Goal: Complete application form

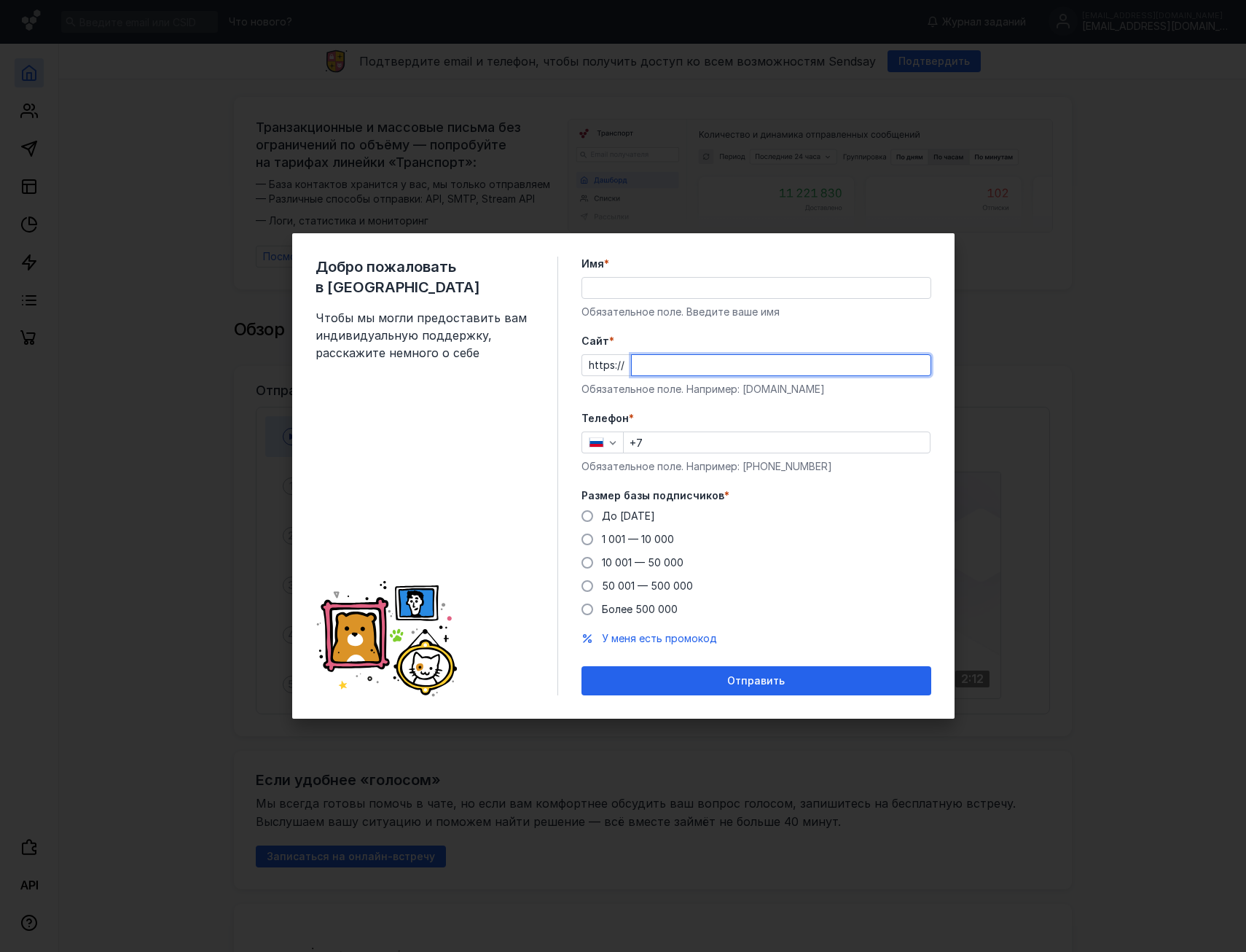
click at [694, 359] on input "Cайт *" at bounding box center [781, 364] width 299 height 20
type input "ф"
type input "[DOMAIN_NAME]"
click at [754, 277] on div at bounding box center [755, 288] width 350 height 22
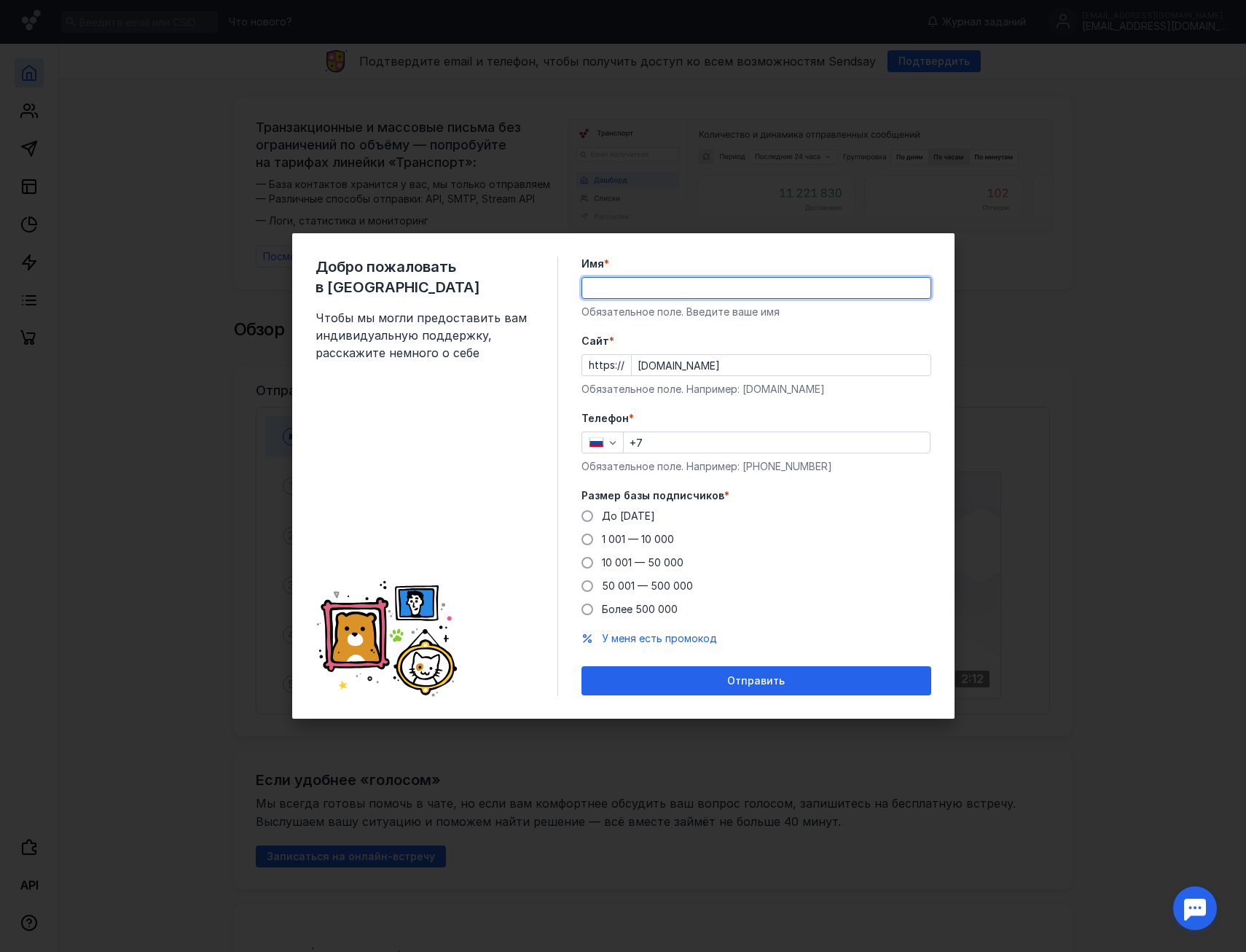
click at [742, 290] on input "Имя *" at bounding box center [755, 288] width 348 height 20
type input "J"
type input "[PERSON_NAME]"
click at [707, 257] on label "Имя *" at bounding box center [755, 264] width 350 height 14
click at [707, 278] on input "[PERSON_NAME]" at bounding box center [755, 288] width 348 height 20
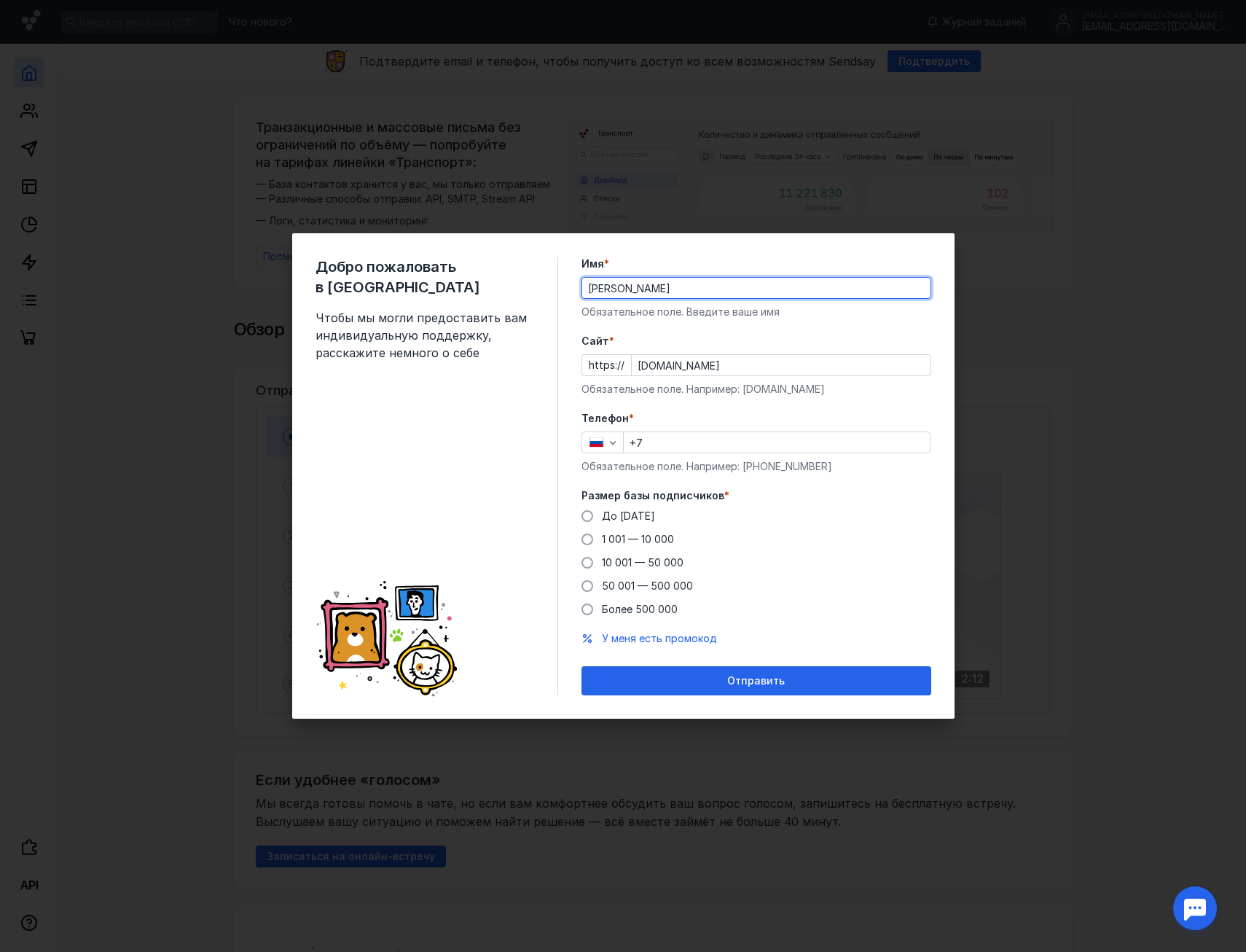
click at [682, 444] on input "+7" at bounding box center [776, 442] width 306 height 20
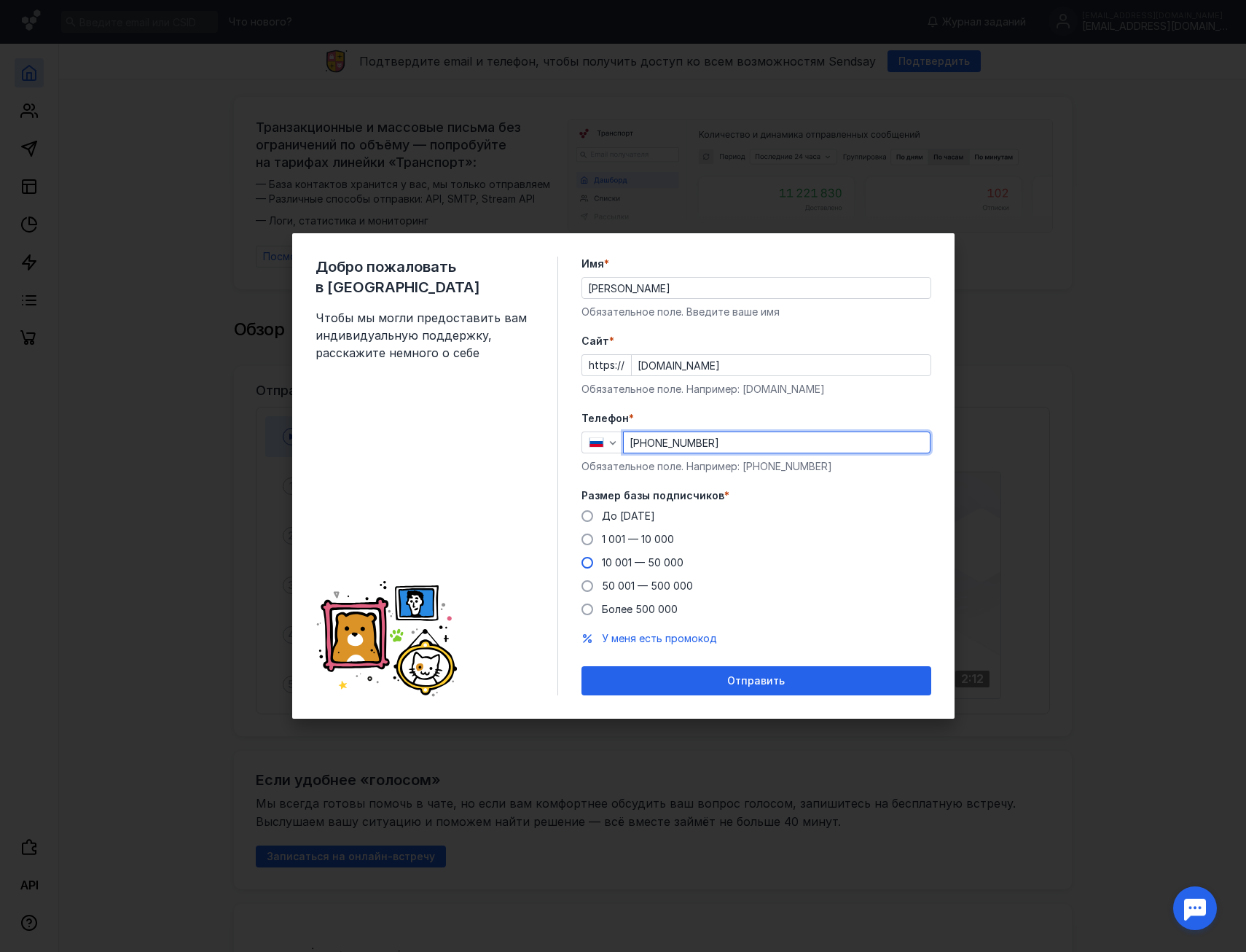
type input "[PHONE_NUMBER]"
click at [593, 562] on label "10 001 — 50 000" at bounding box center [632, 562] width 102 height 14
click at [0, 0] on input "10 001 — 50 000" at bounding box center [0, 0] width 0 height 0
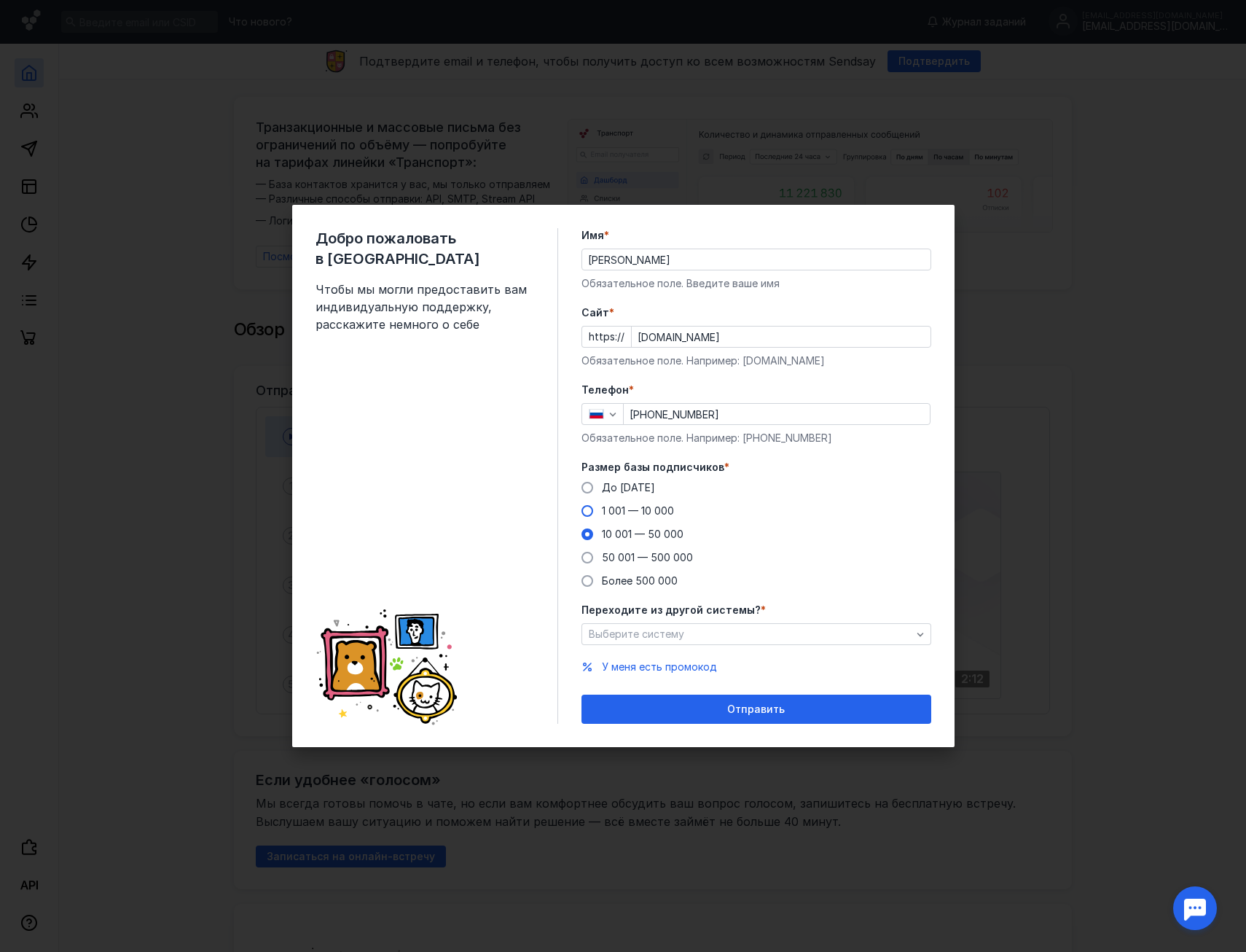
click at [588, 510] on span at bounding box center [587, 511] width 12 height 12
click at [0, 0] on input "1 001 — 10 000" at bounding box center [0, 0] width 0 height 0
click at [649, 630] on span "Выберите систему" at bounding box center [636, 633] width 96 height 12
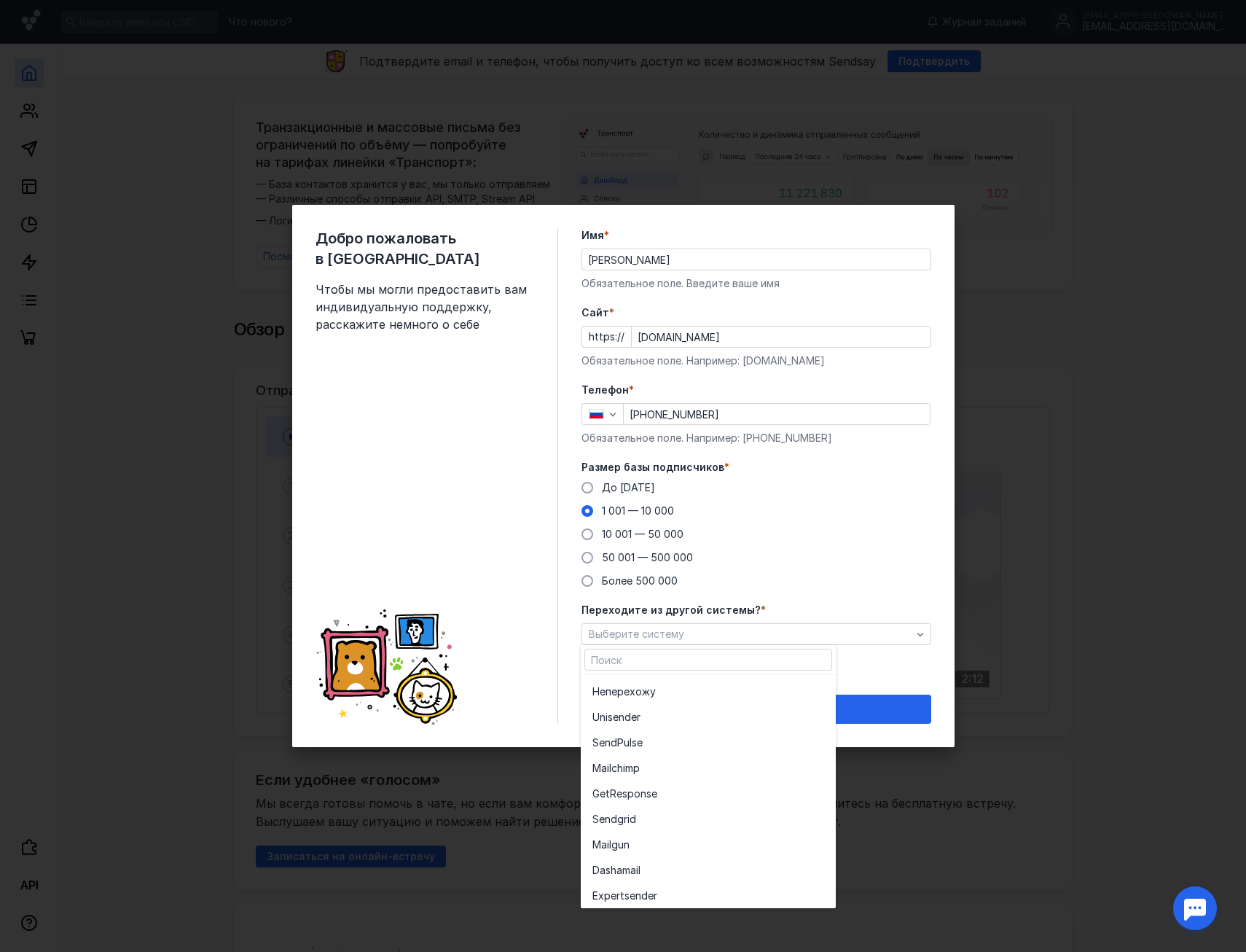
click at [662, 648] on div at bounding box center [708, 660] width 255 height 30
click at [888, 562] on div "До [DATE] 1 001 — 10 000 10 001 — 50 000 50 001 — 500 000 Более 500 000" at bounding box center [755, 534] width 350 height 107
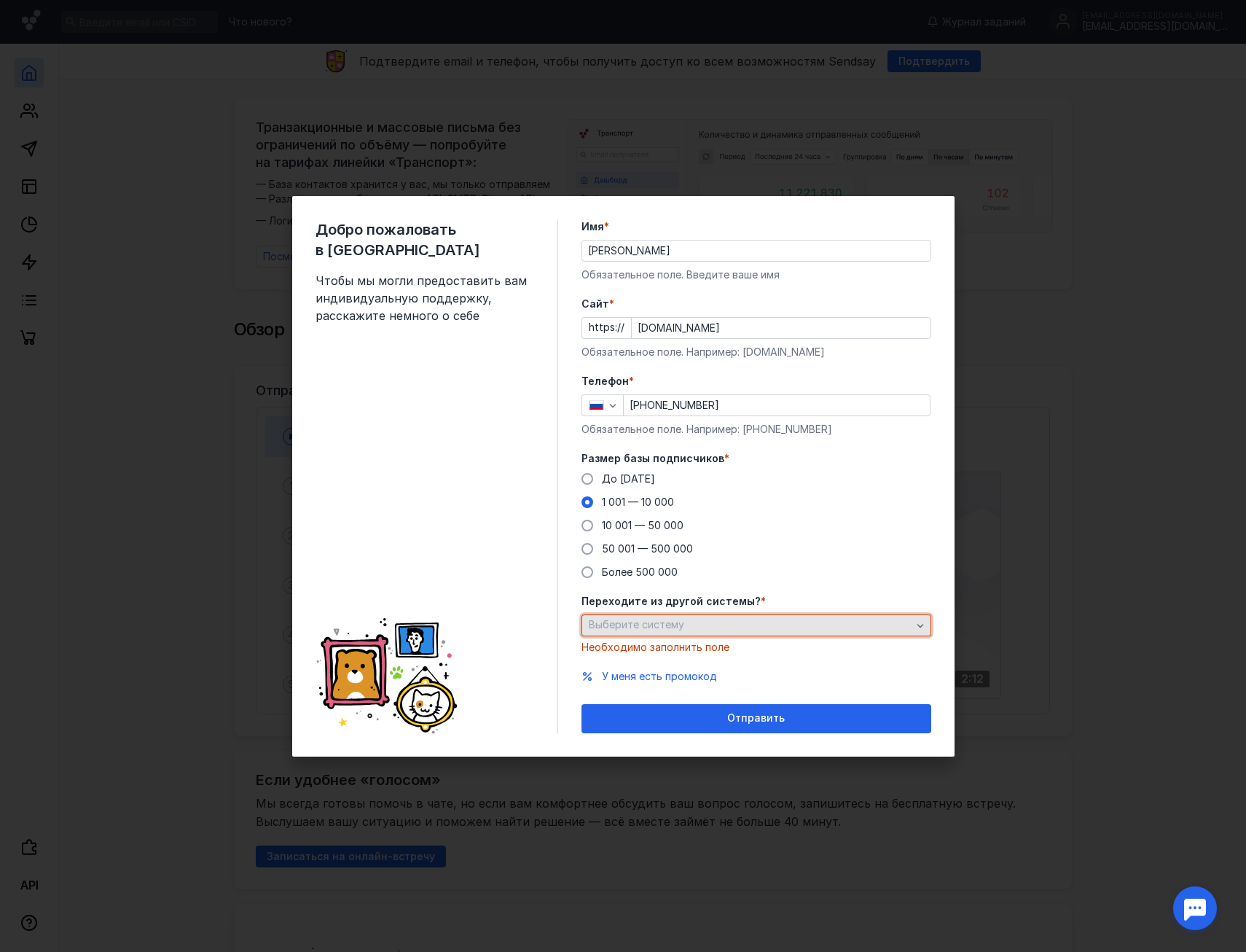
click at [721, 628] on div "Выберите систему" at bounding box center [750, 624] width 330 height 12
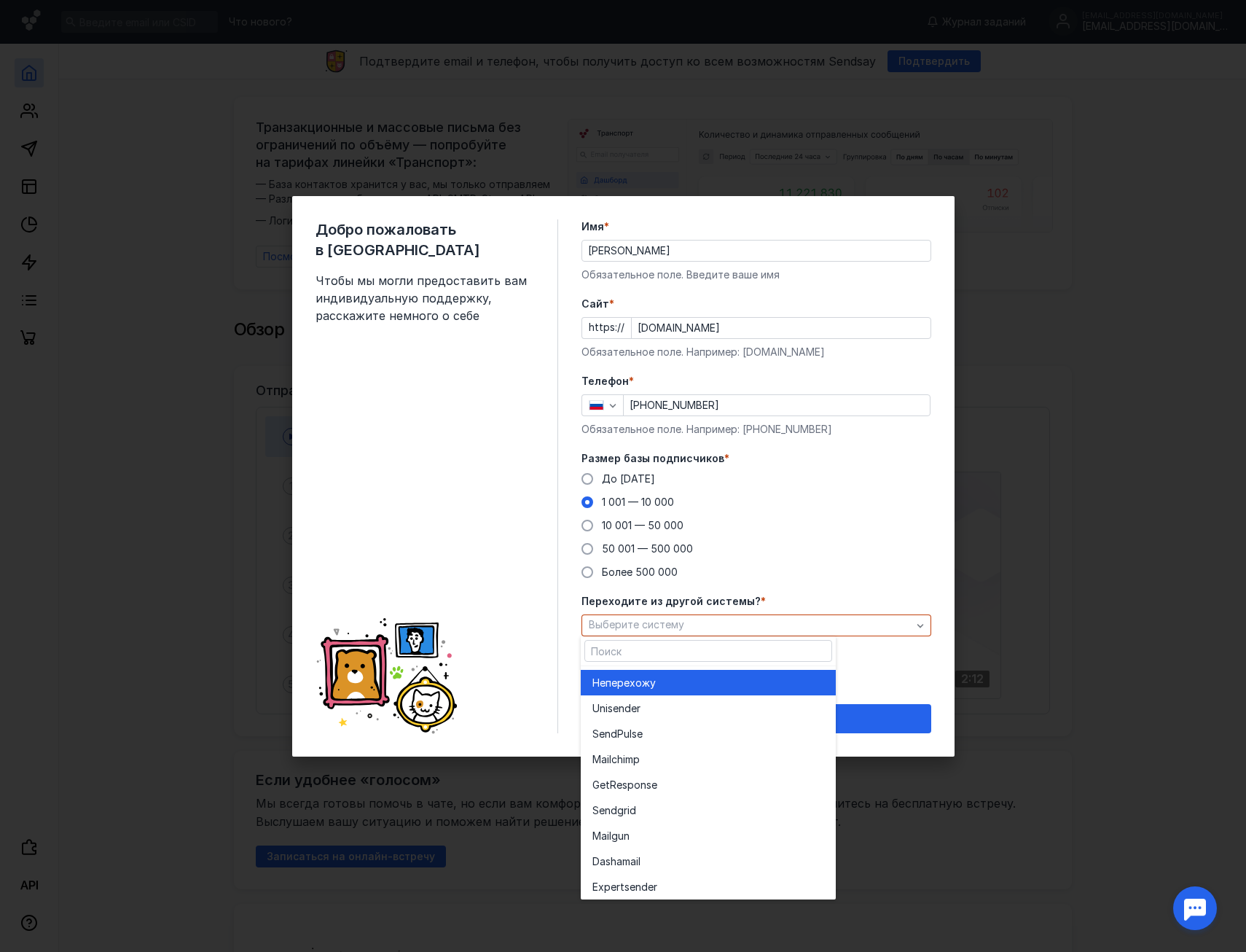
click at [645, 680] on span "перехожу" at bounding box center [631, 683] width 50 height 14
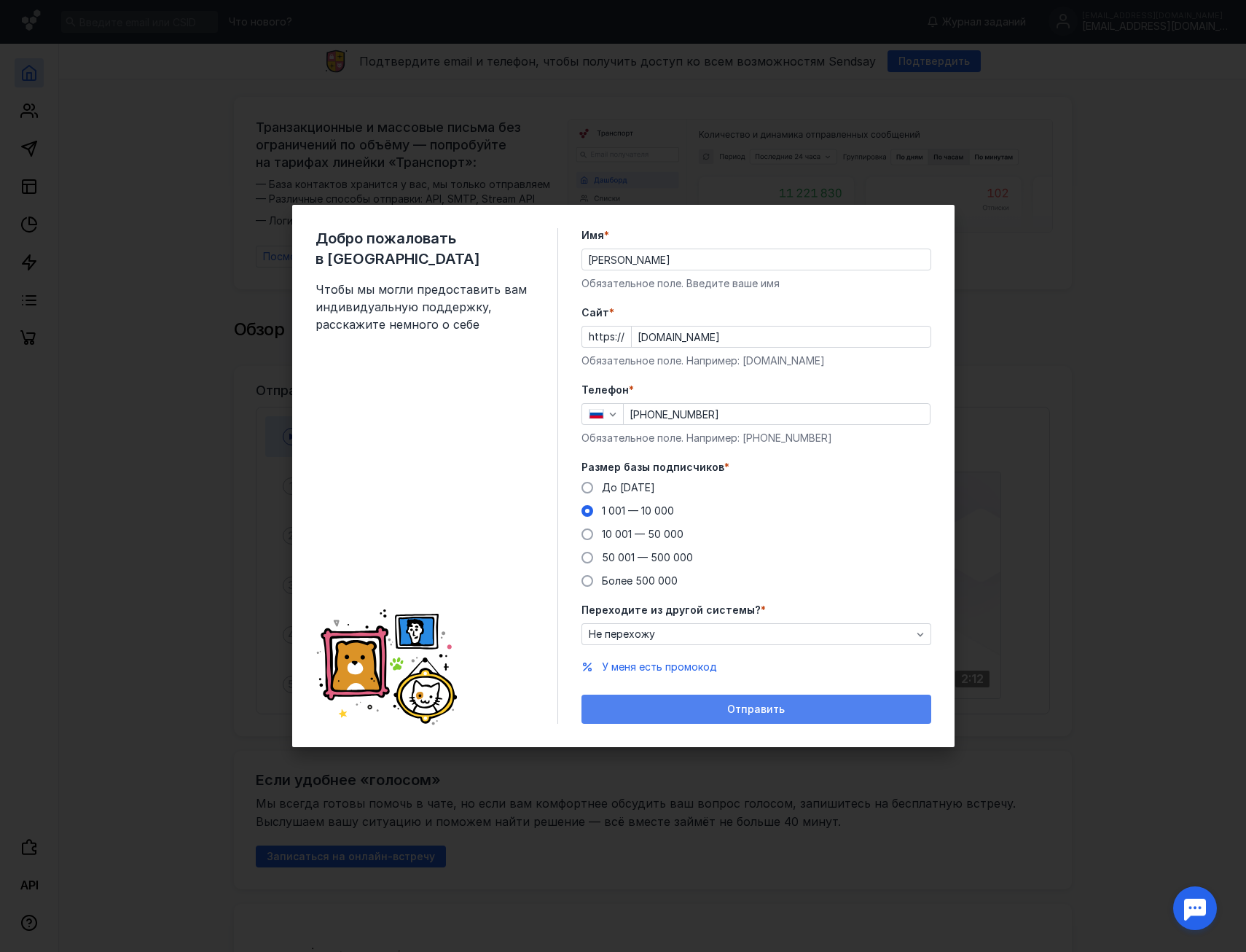
click at [669, 707] on div "Отправить" at bounding box center [756, 708] width 335 height 12
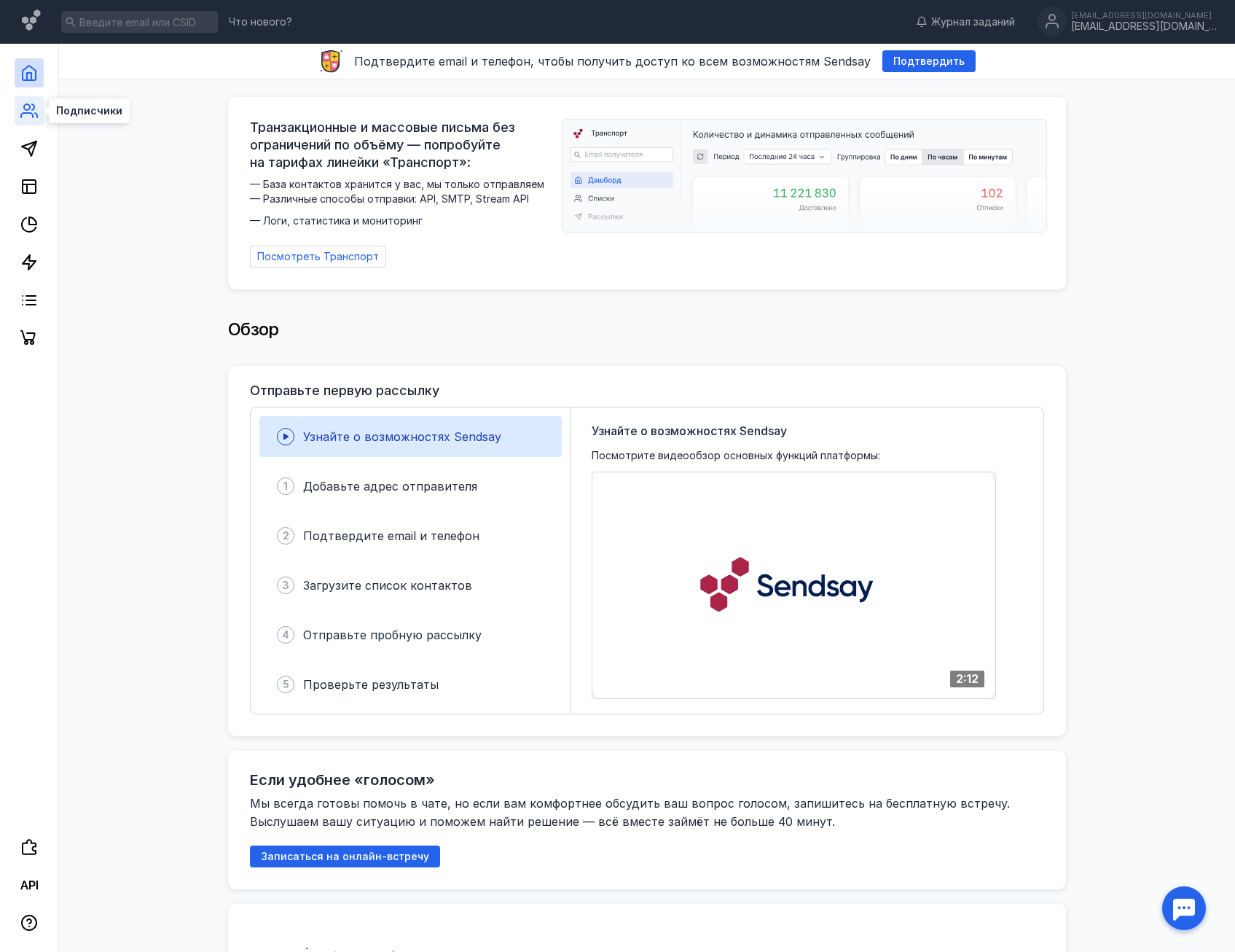
click at [35, 119] on icon at bounding box center [29, 110] width 17 height 17
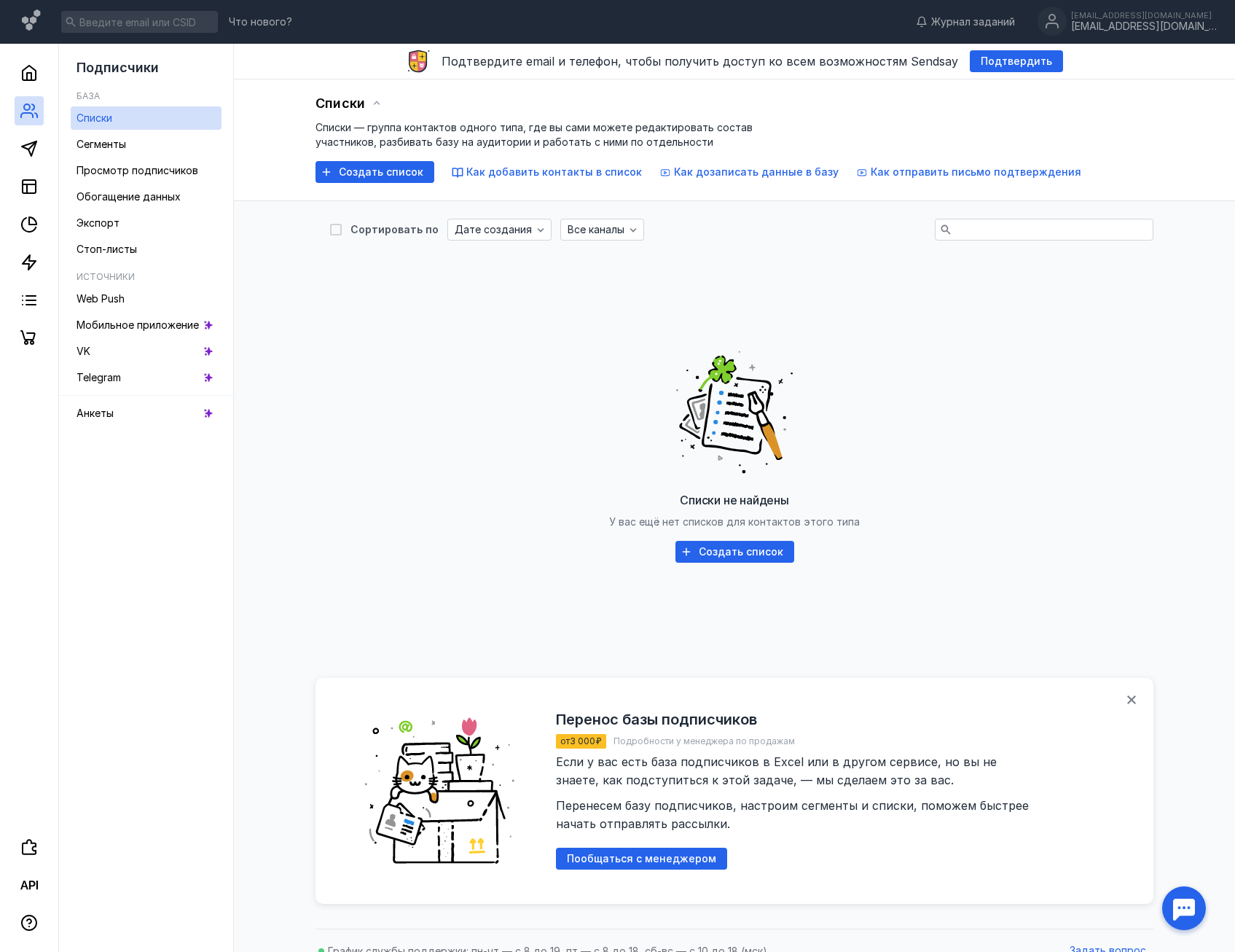
scroll to position [20, 0]
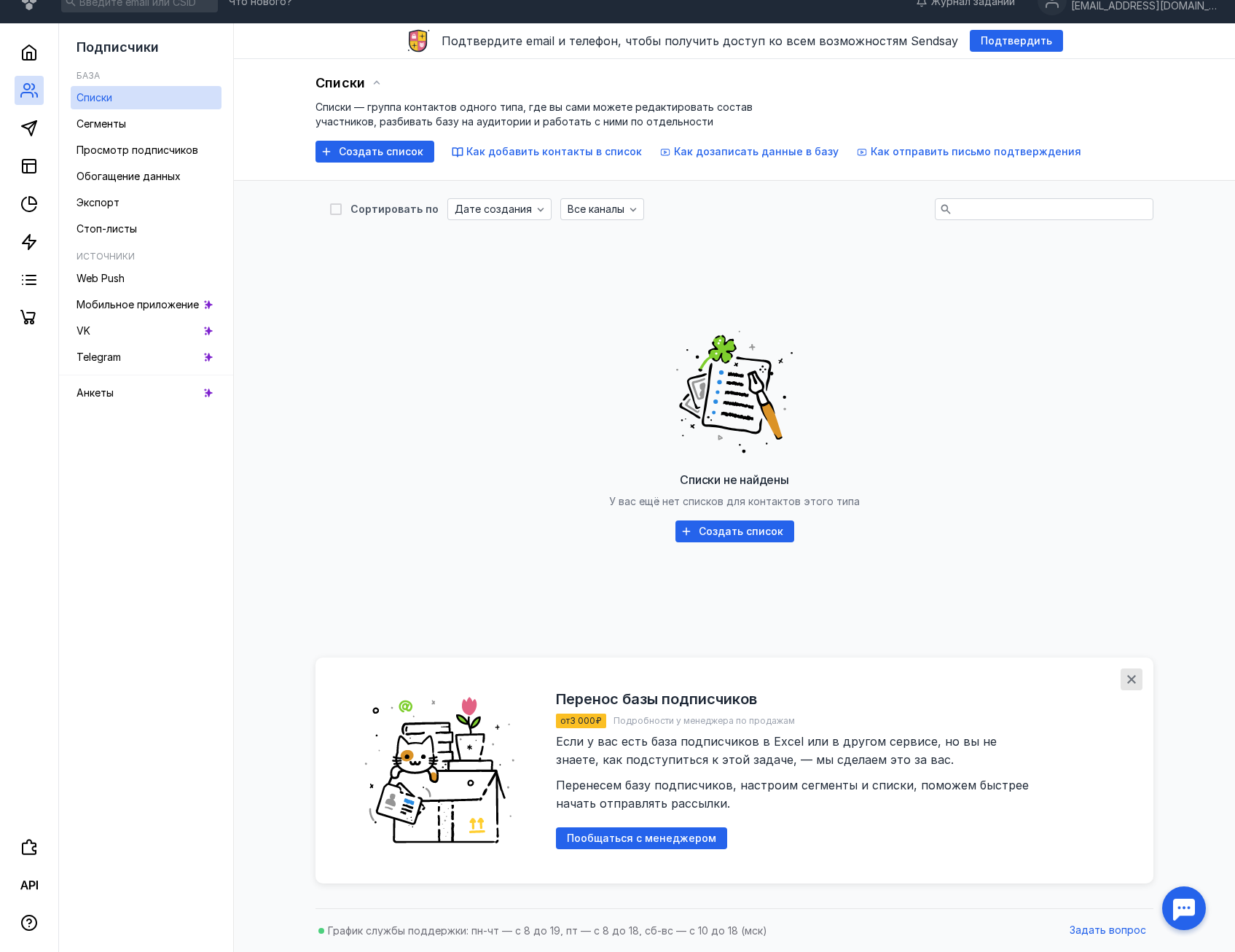
click at [1126, 681] on div "button" at bounding box center [1131, 679] width 14 height 14
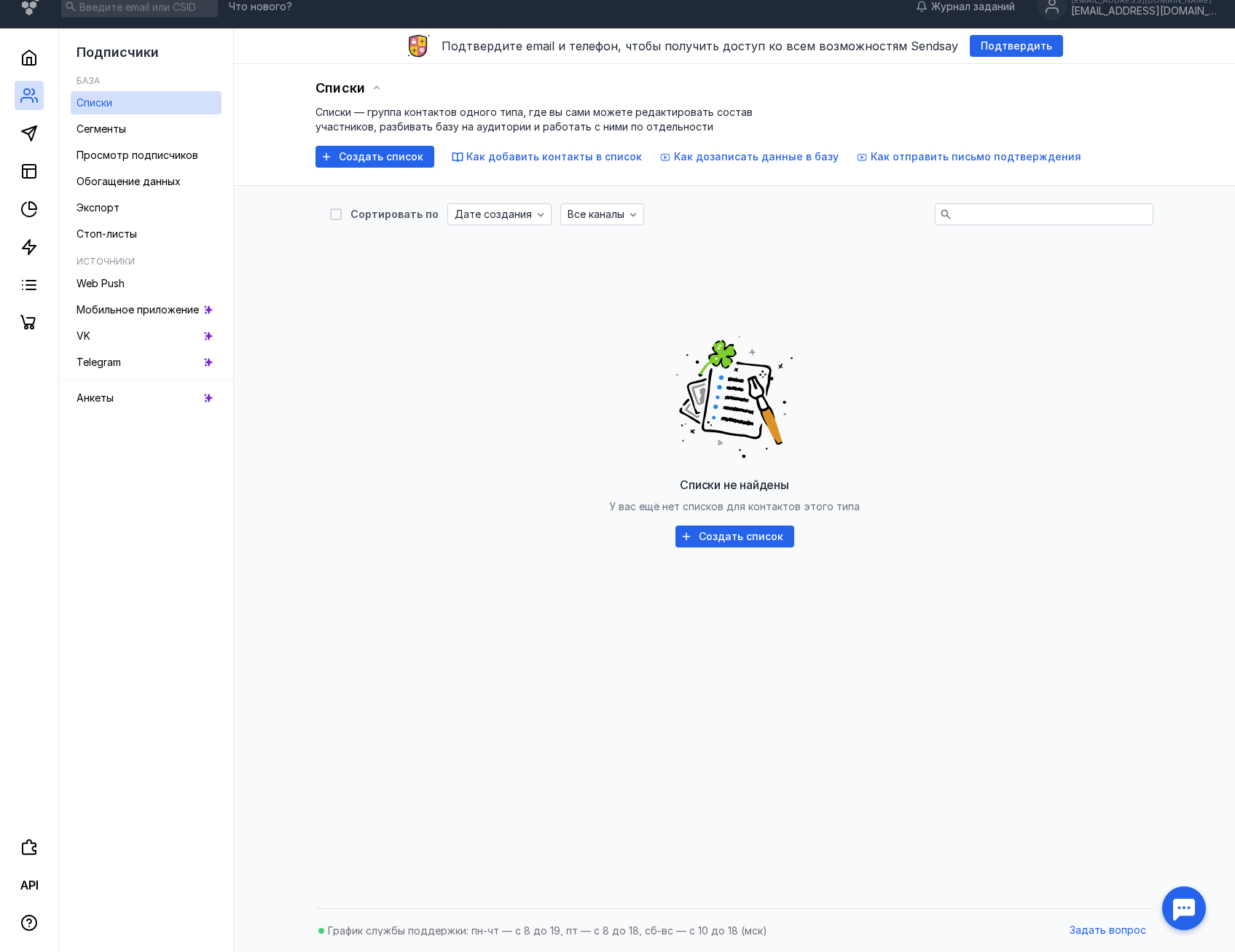
scroll to position [15, 0]
click at [1010, 40] on span "Подтвердить" at bounding box center [1016, 46] width 71 height 12
